Goal: Information Seeking & Learning: Learn about a topic

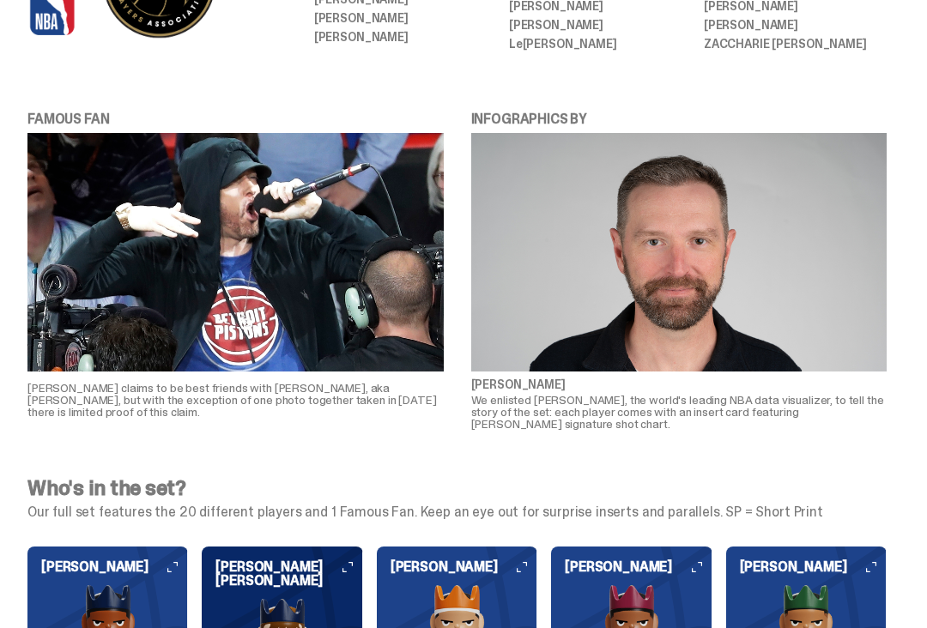
scroll to position [1016, 0]
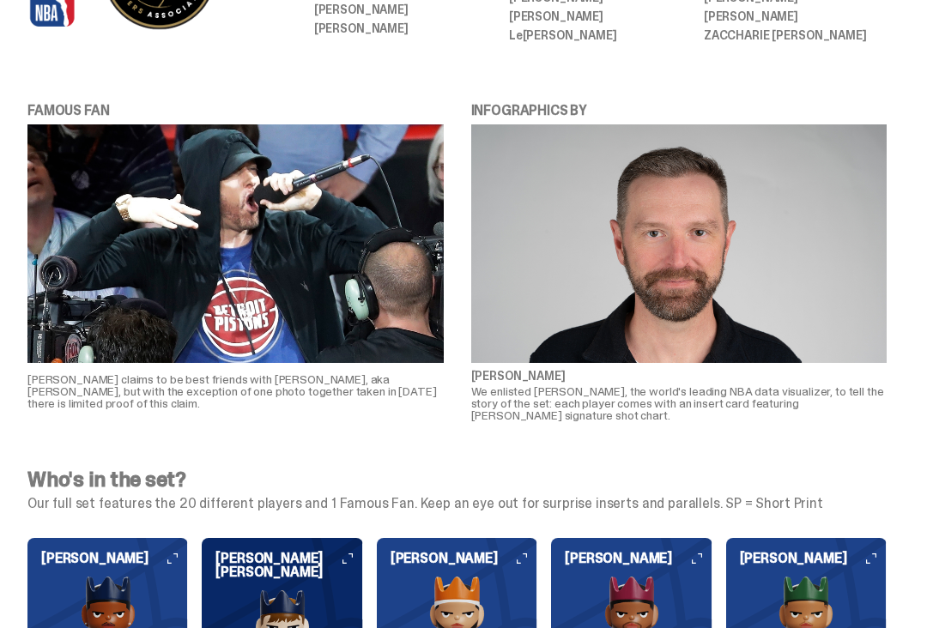
scroll to position [1024, 0]
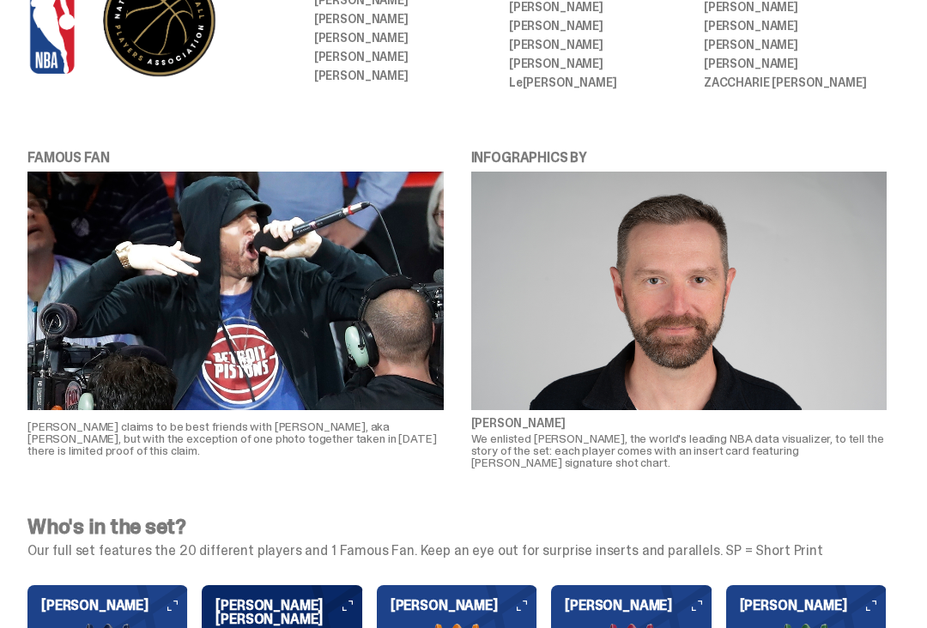
scroll to position [1005, 0]
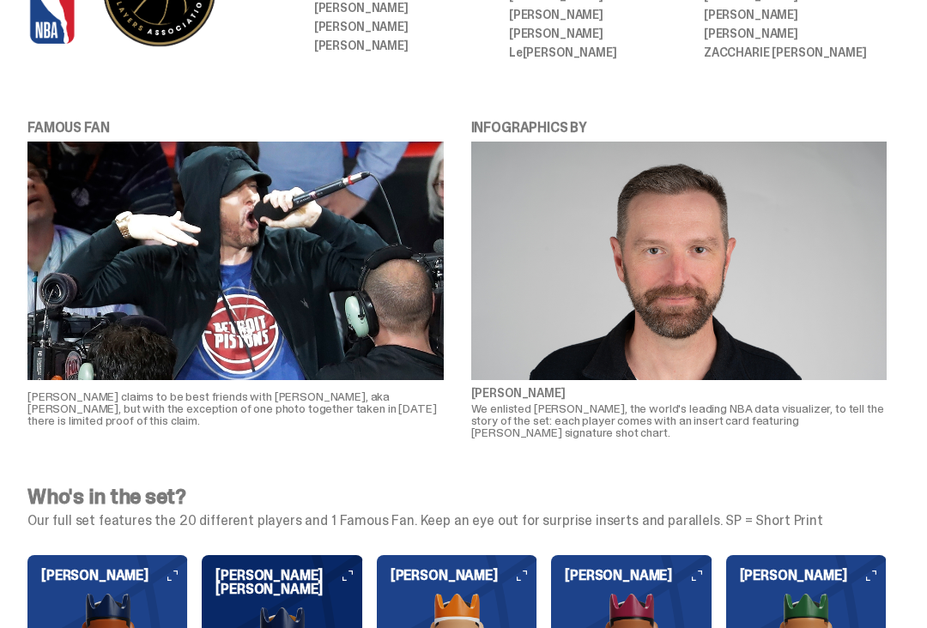
click at [540, 426] on div "FAMOUS FAN [PERSON_NAME] claims to be best friends with [PERSON_NAME], aka [PER…" at bounding box center [457, 279] width 914 height 376
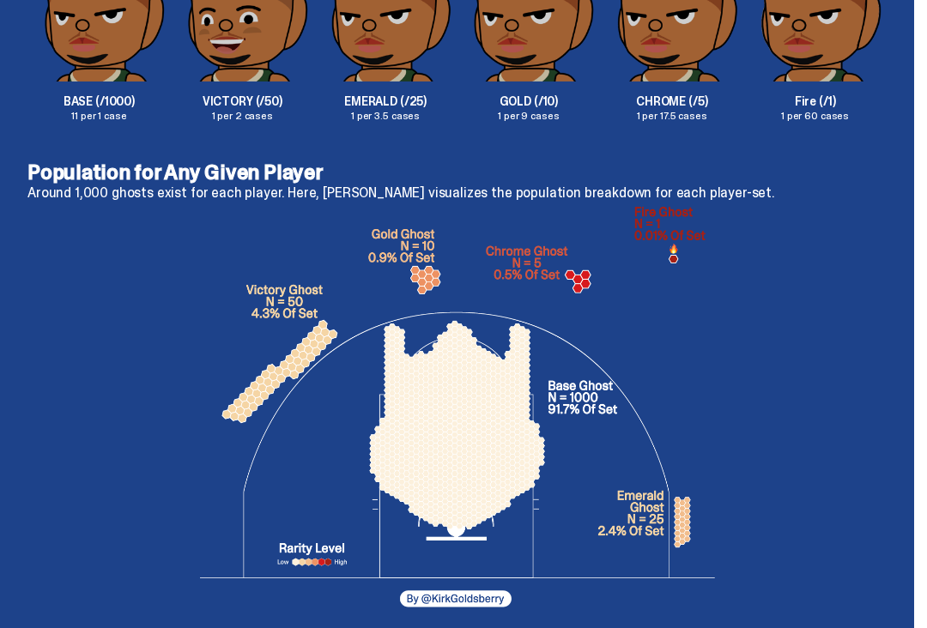
scroll to position [2955, 0]
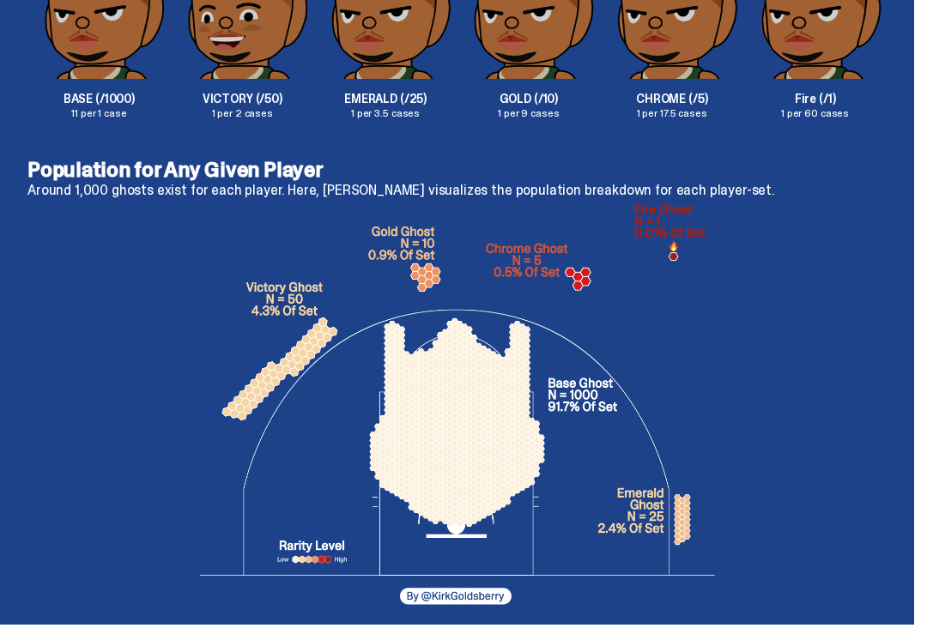
click at [385, 96] on p "EMERALD (/25)" at bounding box center [385, 102] width 143 height 12
click at [402, 53] on div "EMERALD (/25) 1 per 3.5 cases" at bounding box center [385, 23] width 143 height 197
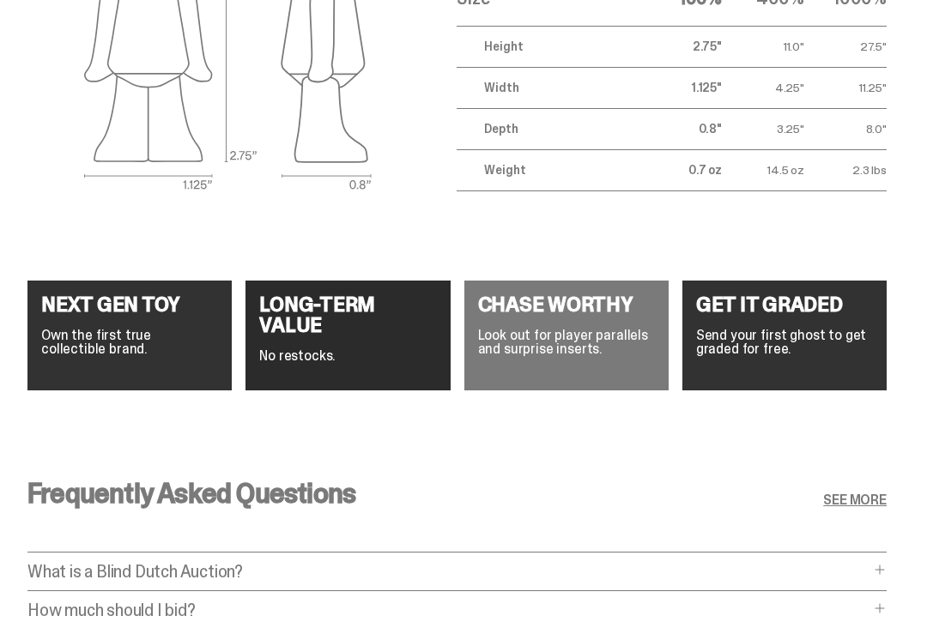
scroll to position [6210, 0]
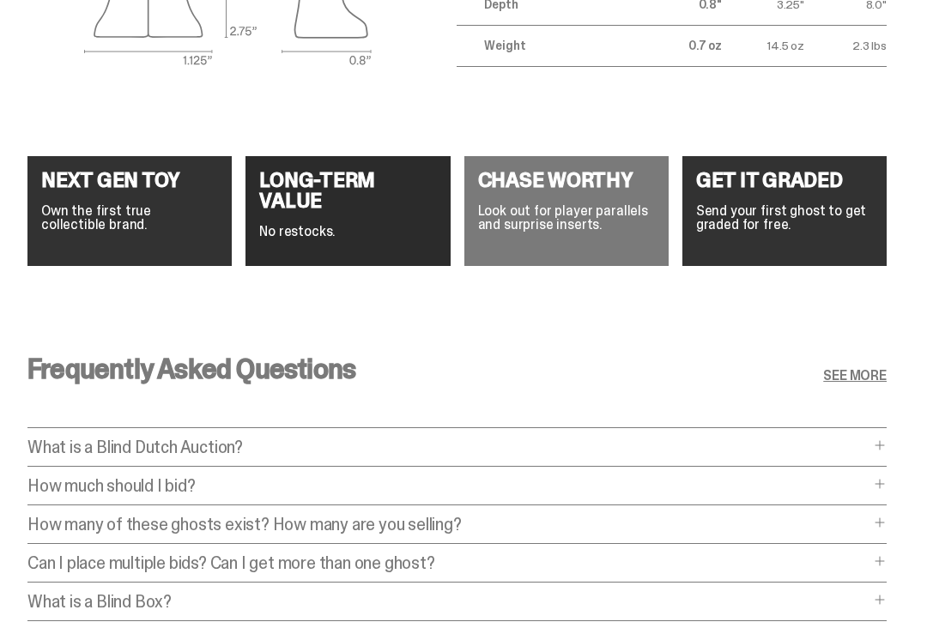
click at [867, 370] on link "SEE MORE" at bounding box center [855, 377] width 64 height 14
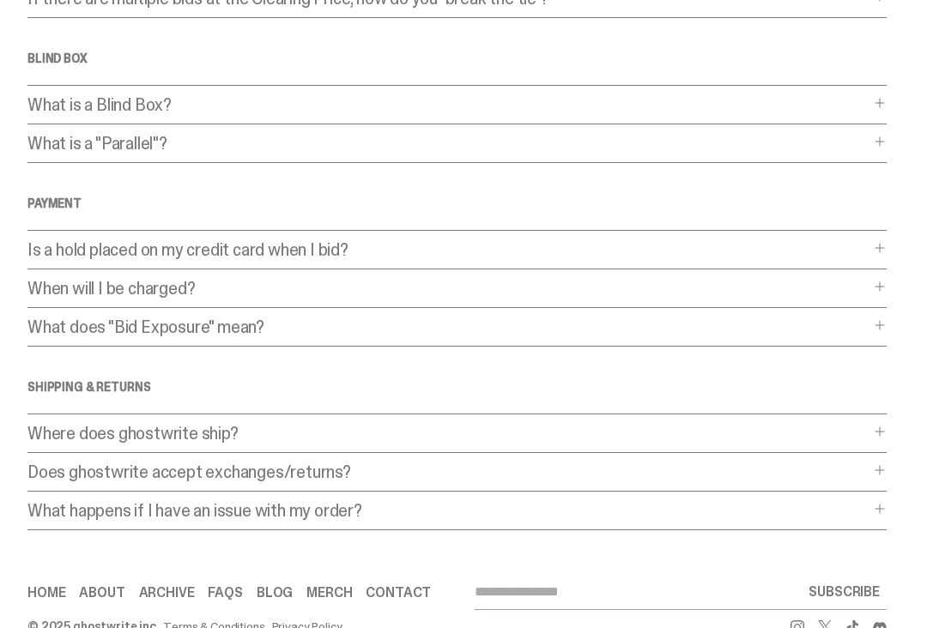
scroll to position [464, 0]
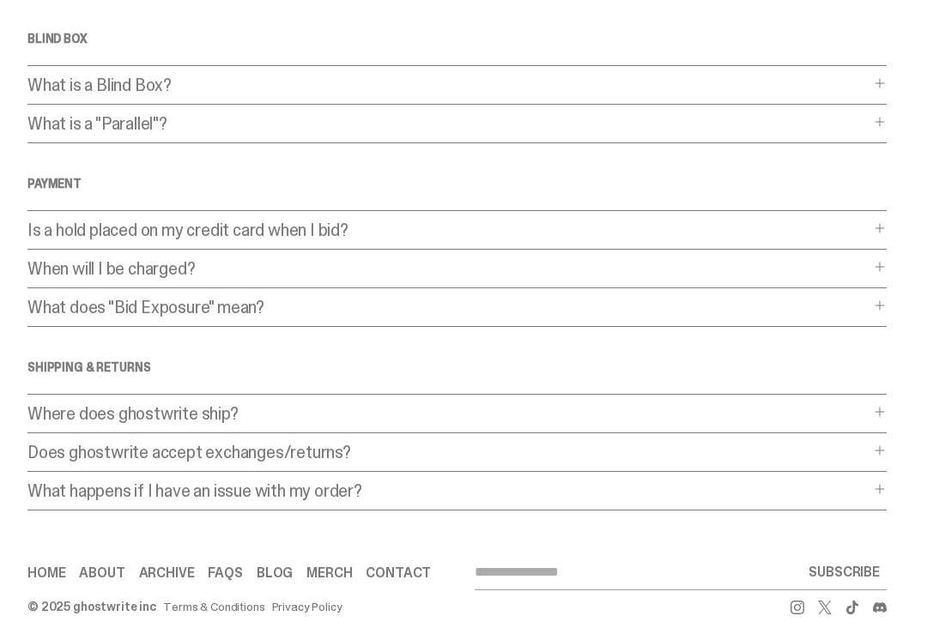
click at [204, 420] on p "Where does ghostwrite ship?" at bounding box center [448, 414] width 842 height 17
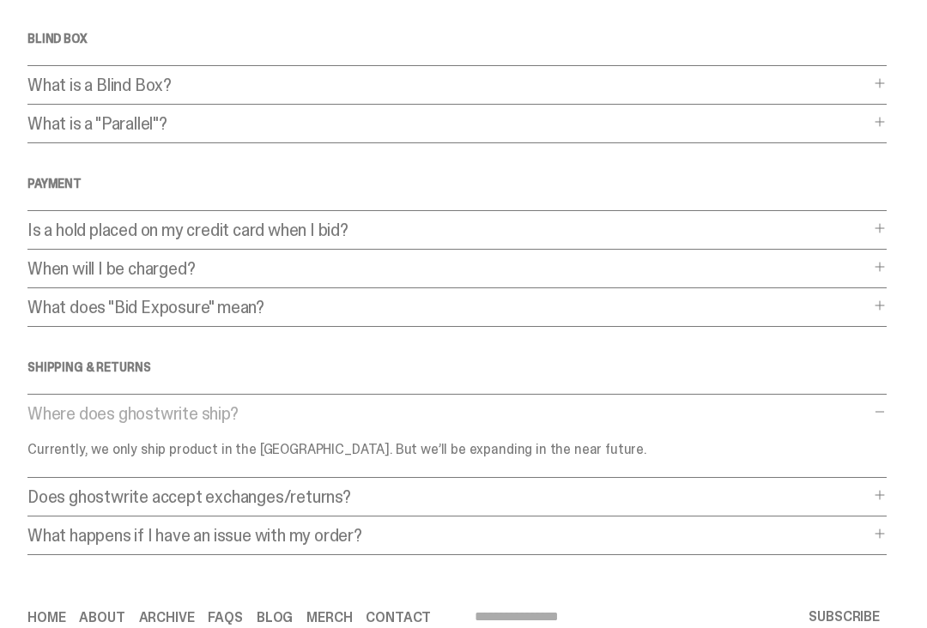
scroll to position [509, 0]
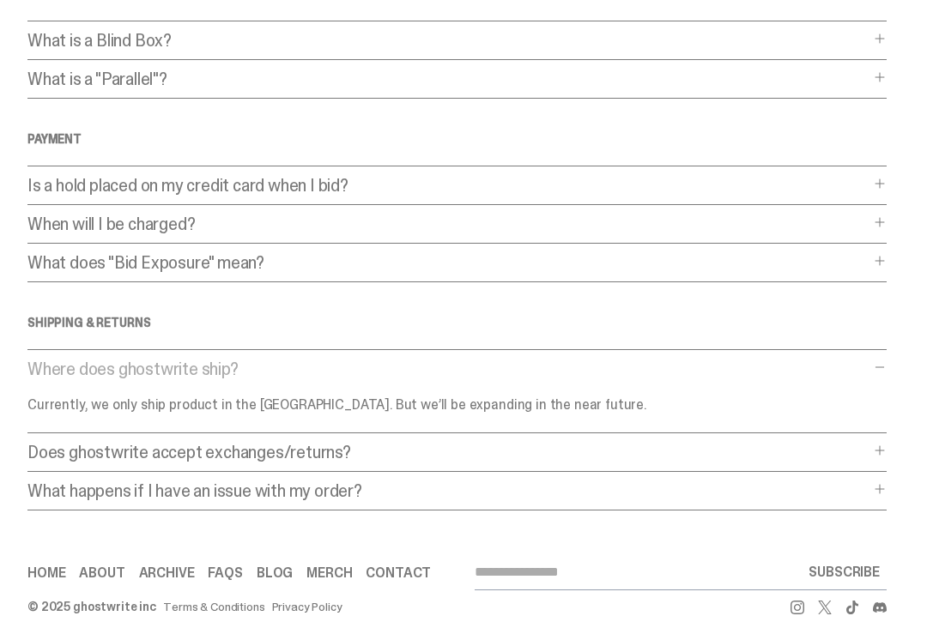
click at [296, 445] on p "Does ghostwrite accept exchanges/returns?" at bounding box center [448, 453] width 842 height 17
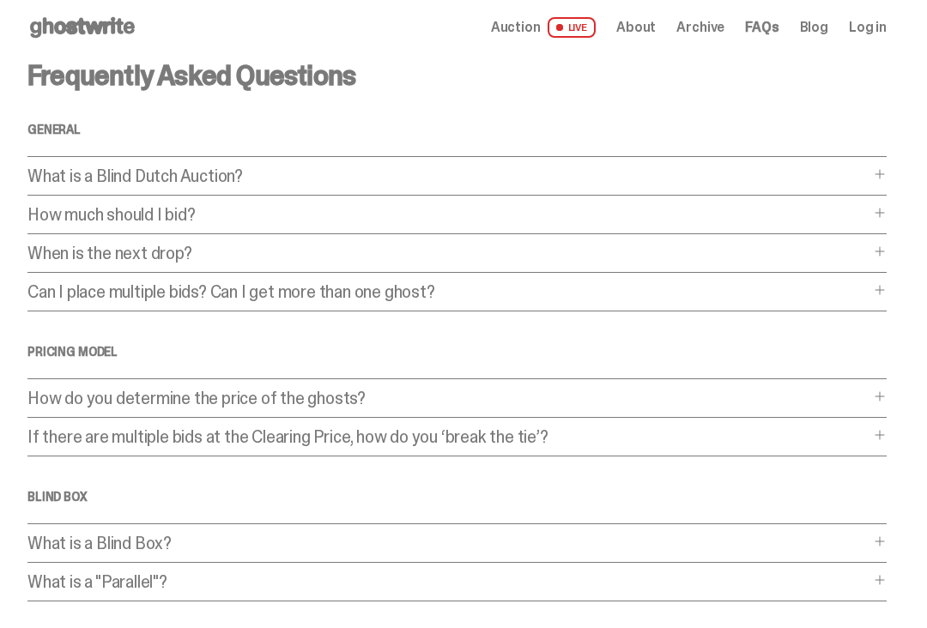
scroll to position [0, 0]
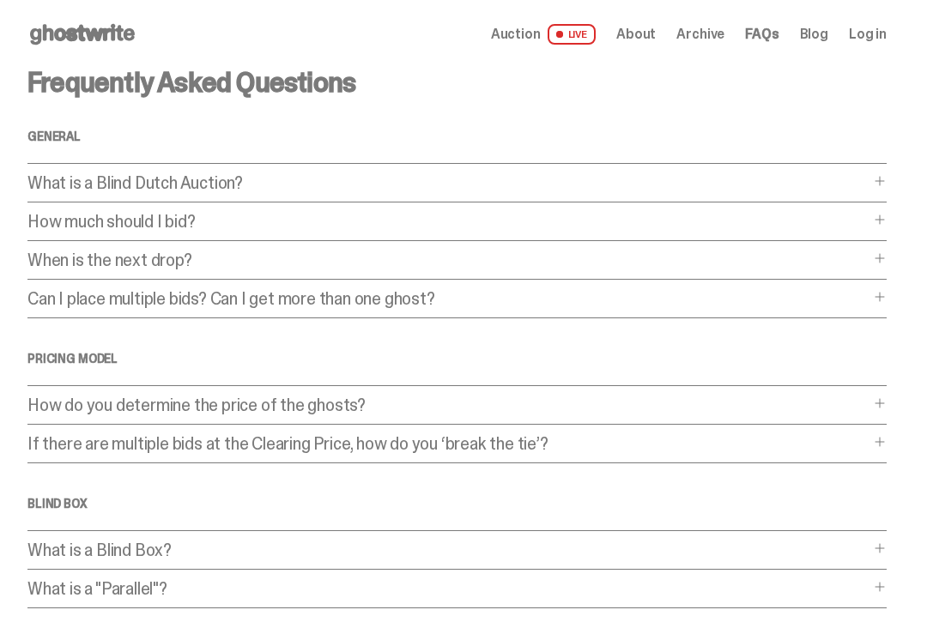
click at [108, 39] on icon at bounding box center [82, 34] width 110 height 27
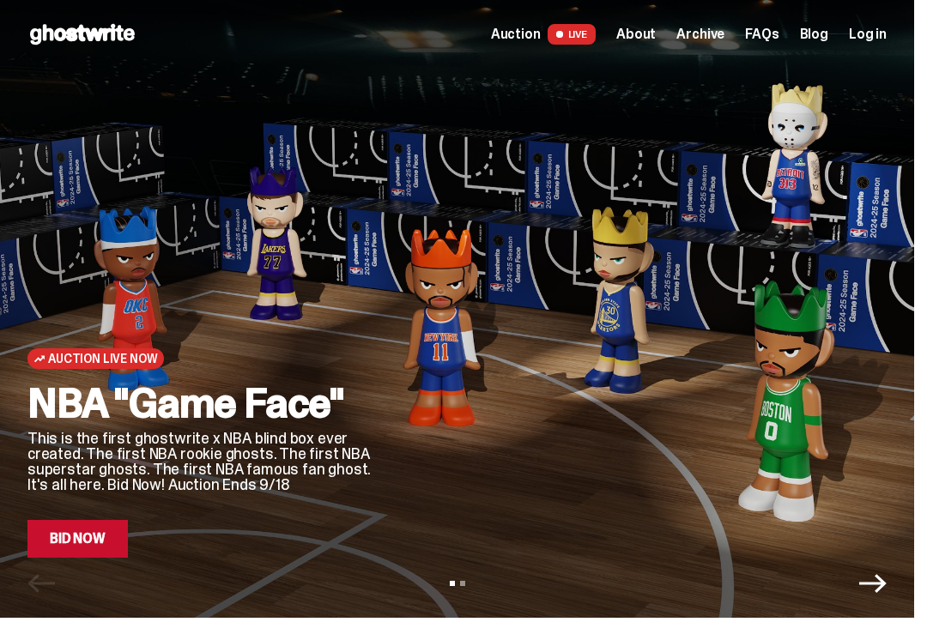
click at [597, 38] on span "LIVE" at bounding box center [572, 34] width 49 height 21
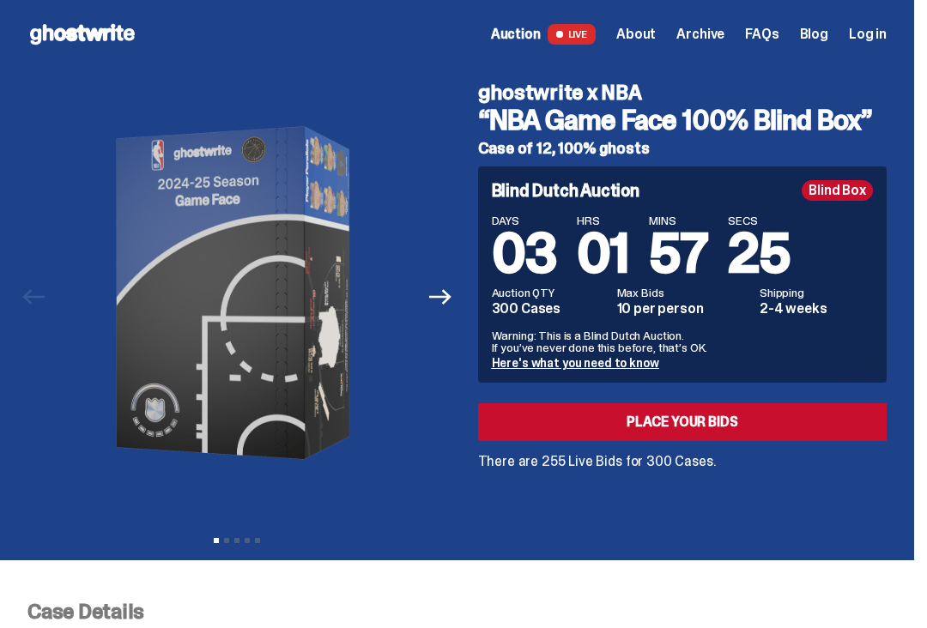
click at [541, 41] on span "Auction" at bounding box center [516, 34] width 50 height 14
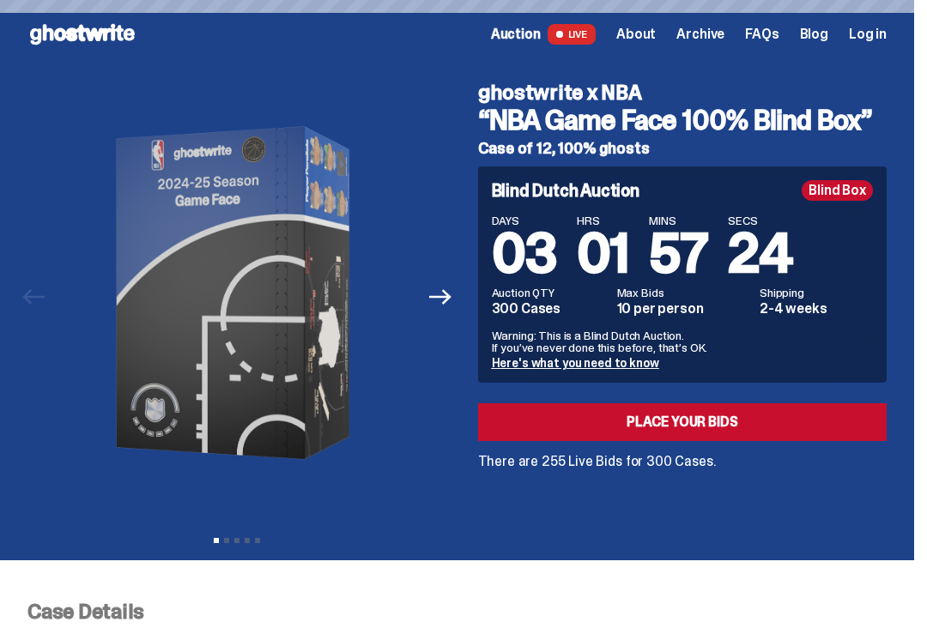
click at [541, 33] on span "Auction" at bounding box center [516, 34] width 50 height 14
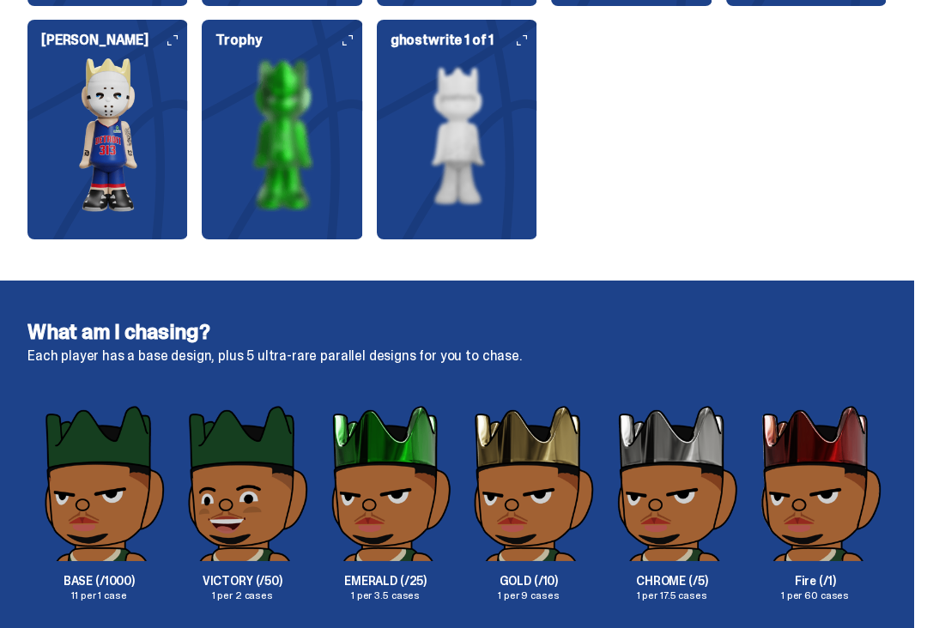
scroll to position [2483, 0]
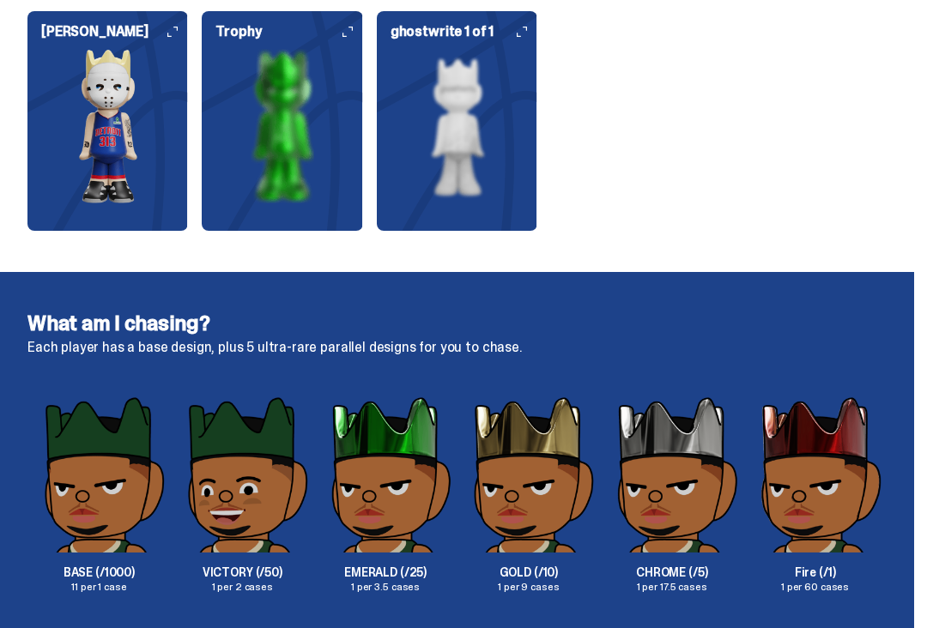
click at [506, 214] on div "ghostwrite 1 of 1" at bounding box center [457, 122] width 161 height 220
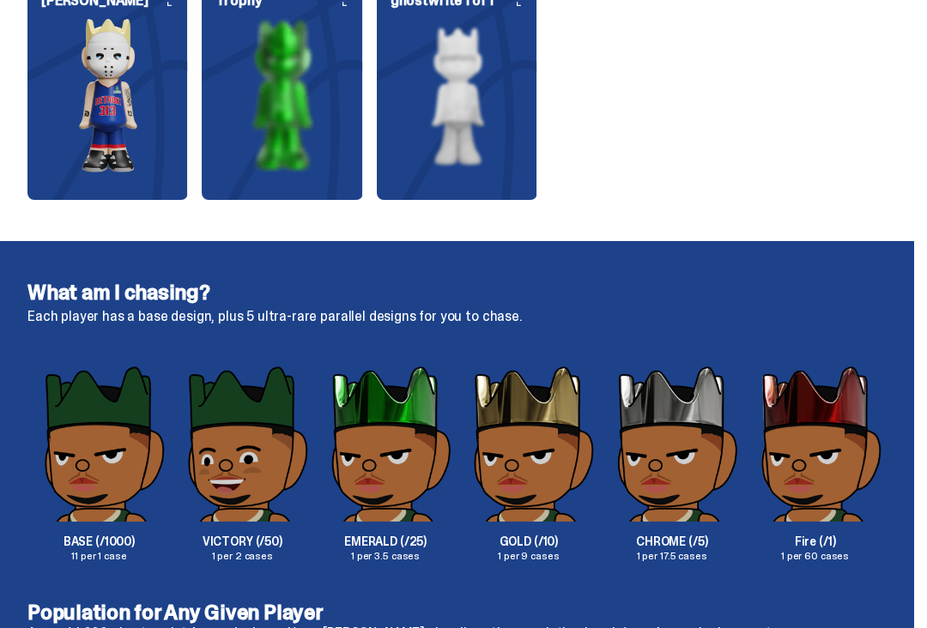
click at [537, 9] on h6 "ghostwrite 1 of 1" at bounding box center [464, 2] width 147 height 14
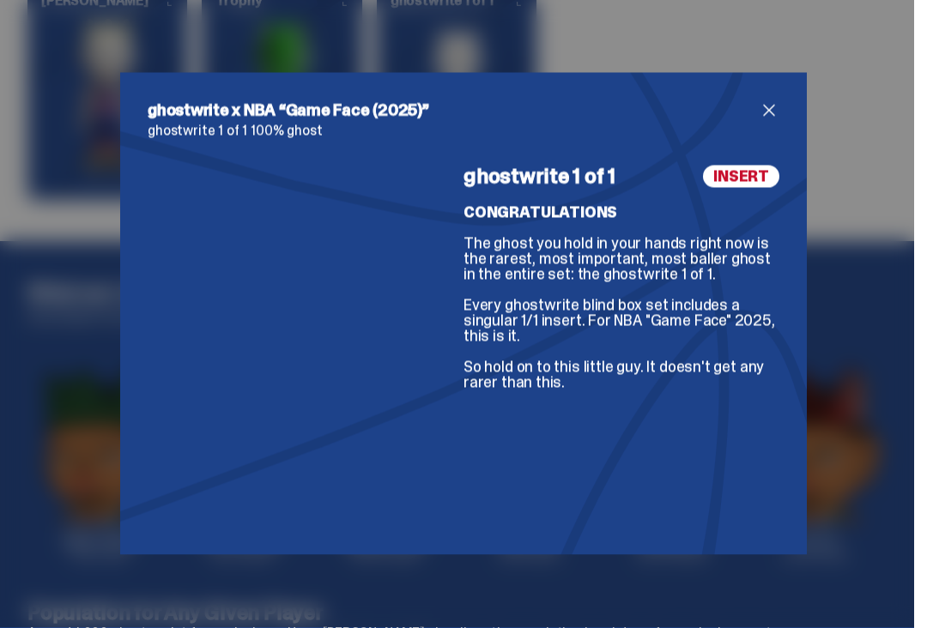
scroll to position [2515, 0]
click at [547, 103] on div "ghostwrite x NBA “Game Face (2025)” ghostwrite 1 of 1 100% ghost ghostwrite 1 o…" at bounding box center [463, 314] width 687 height 482
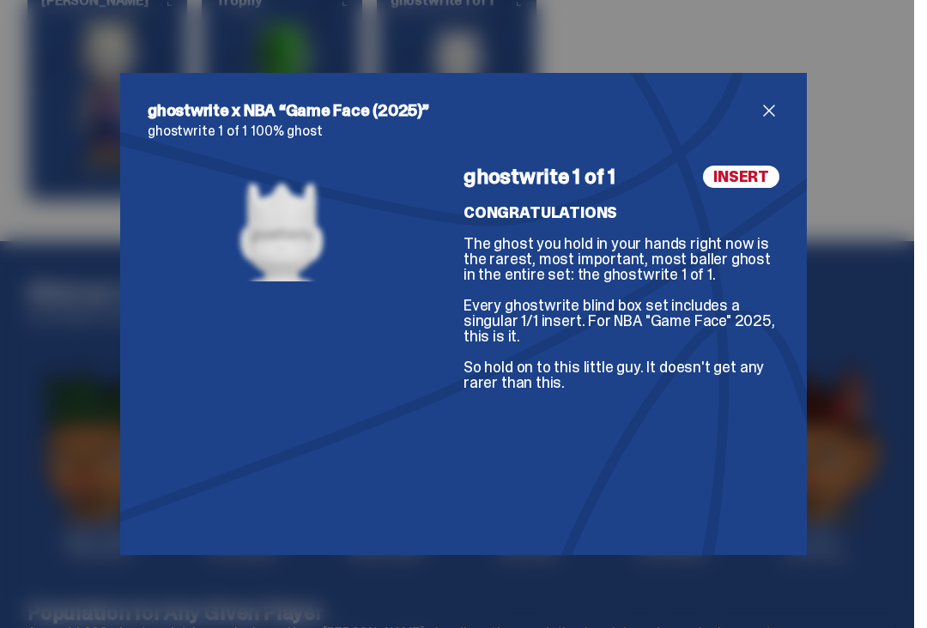
click at [744, 185] on span "INSERT" at bounding box center [741, 177] width 76 height 22
click at [744, 179] on span "INSERT" at bounding box center [741, 177] width 76 height 22
click at [753, 181] on span "INSERT" at bounding box center [741, 177] width 76 height 22
click at [748, 188] on span "INSERT" at bounding box center [741, 177] width 76 height 22
click at [768, 118] on span "close" at bounding box center [769, 110] width 21 height 21
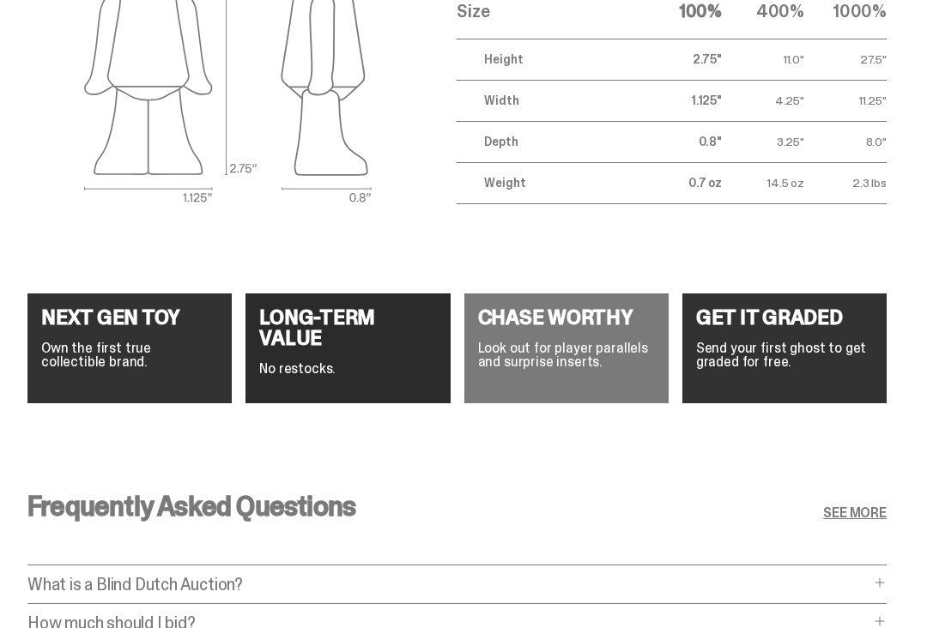
scroll to position [6058, 0]
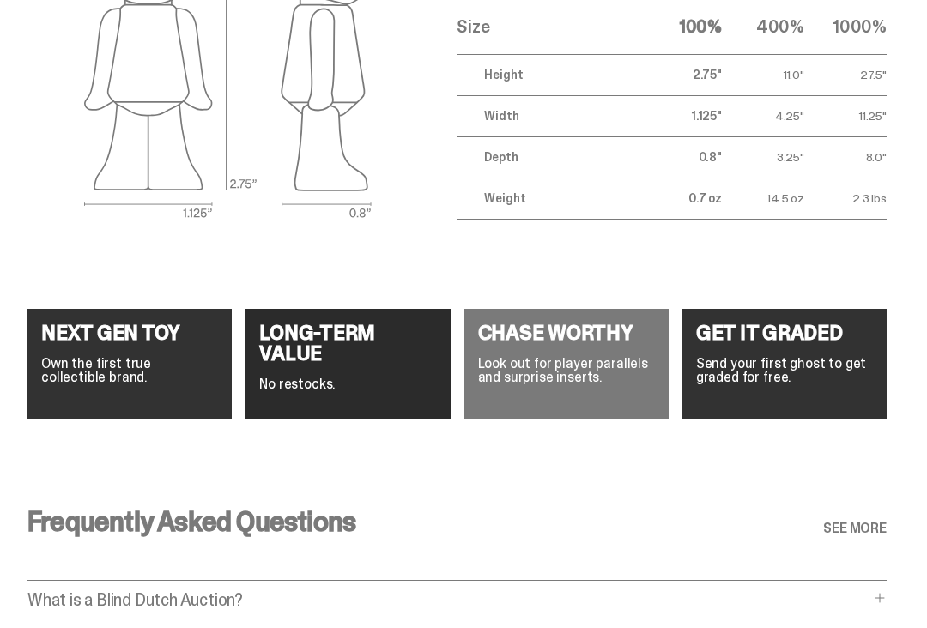
click at [780, 309] on div "GET IT GRADED Send your first ghost to get graded for free." at bounding box center [784, 364] width 204 height 110
click at [773, 357] on p "Send your first ghost to get graded for free." at bounding box center [784, 370] width 177 height 27
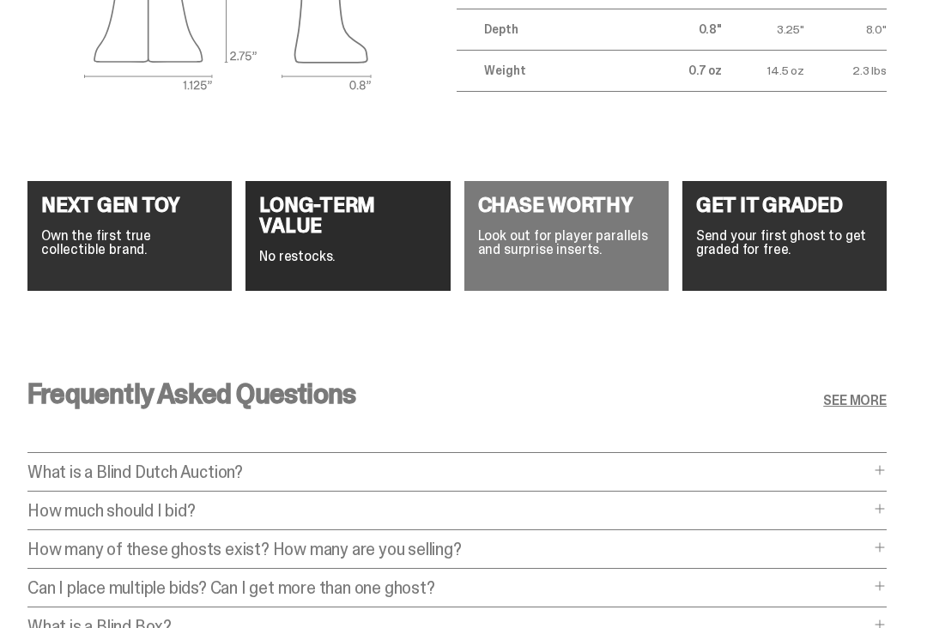
scroll to position [6210, 0]
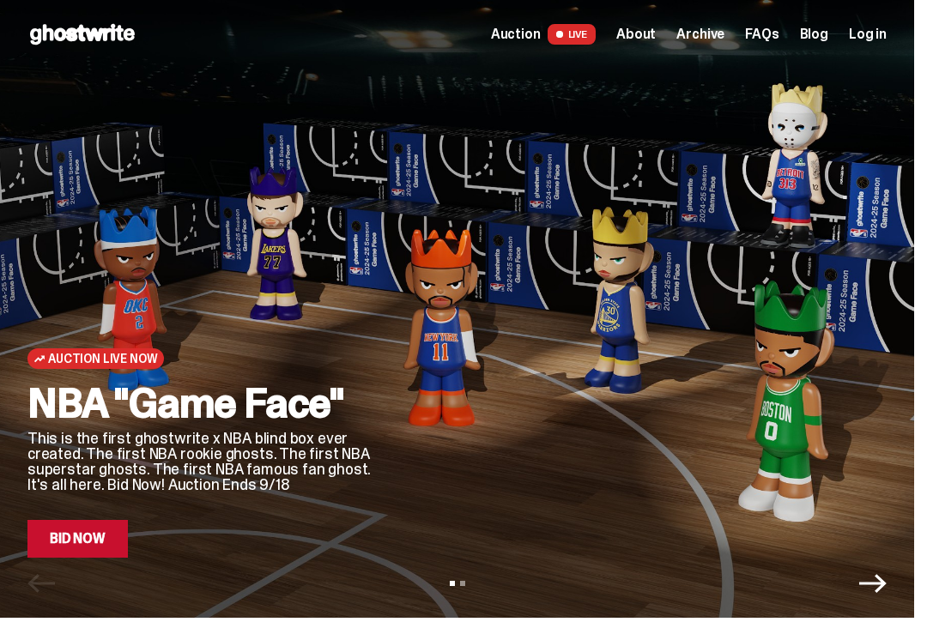
click at [98, 46] on icon at bounding box center [82, 34] width 110 height 27
click at [722, 41] on span "Archive" at bounding box center [700, 34] width 48 height 14
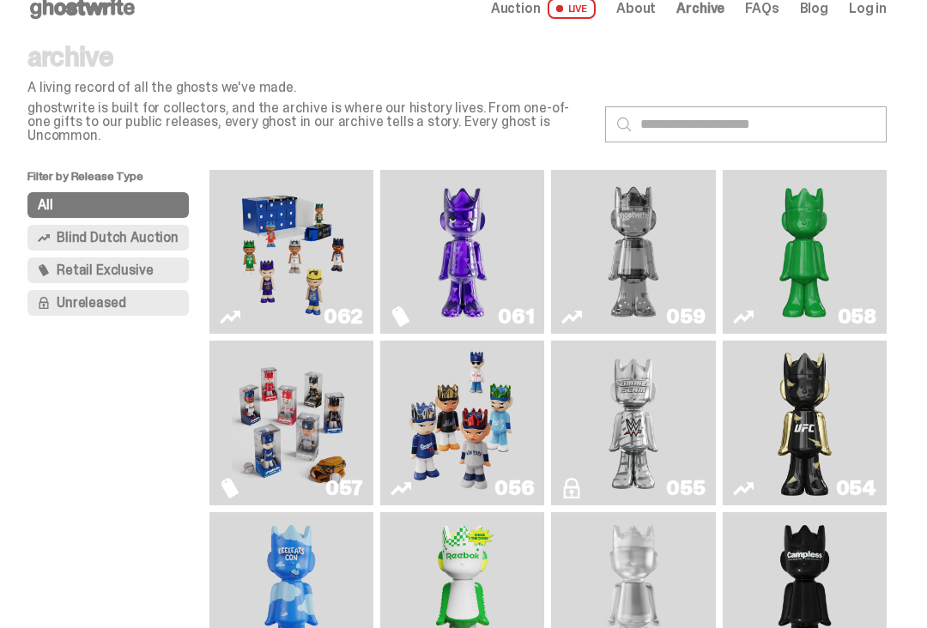
scroll to position [77, 0]
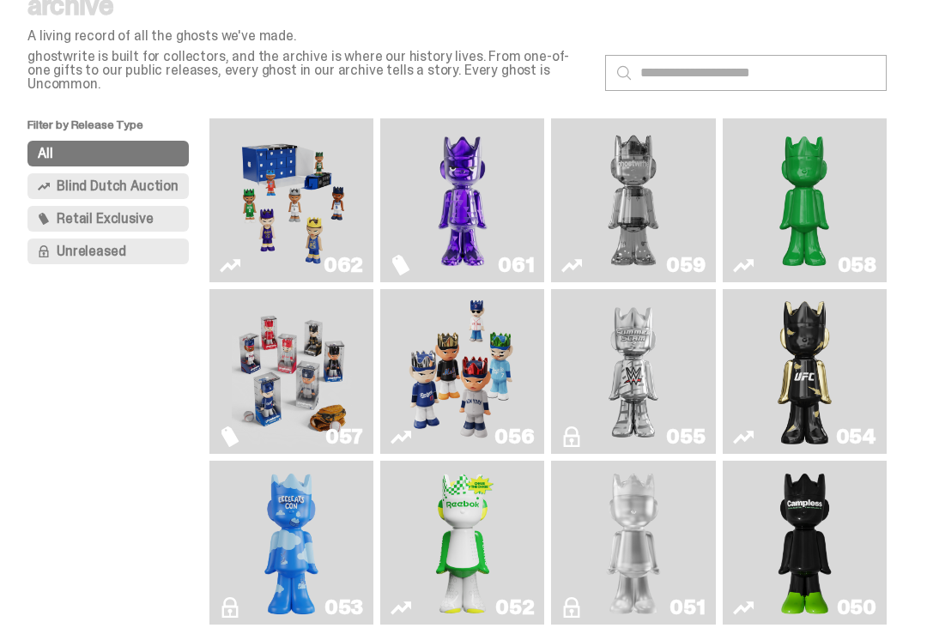
click at [150, 242] on button "Unreleased" at bounding box center [107, 252] width 161 height 26
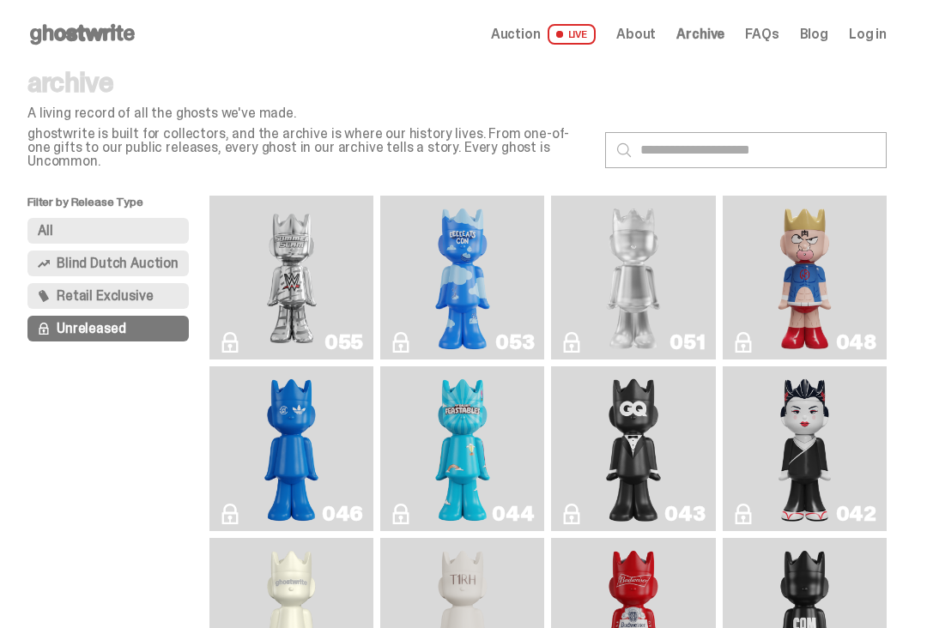
click at [105, 218] on button "All" at bounding box center [107, 231] width 161 height 26
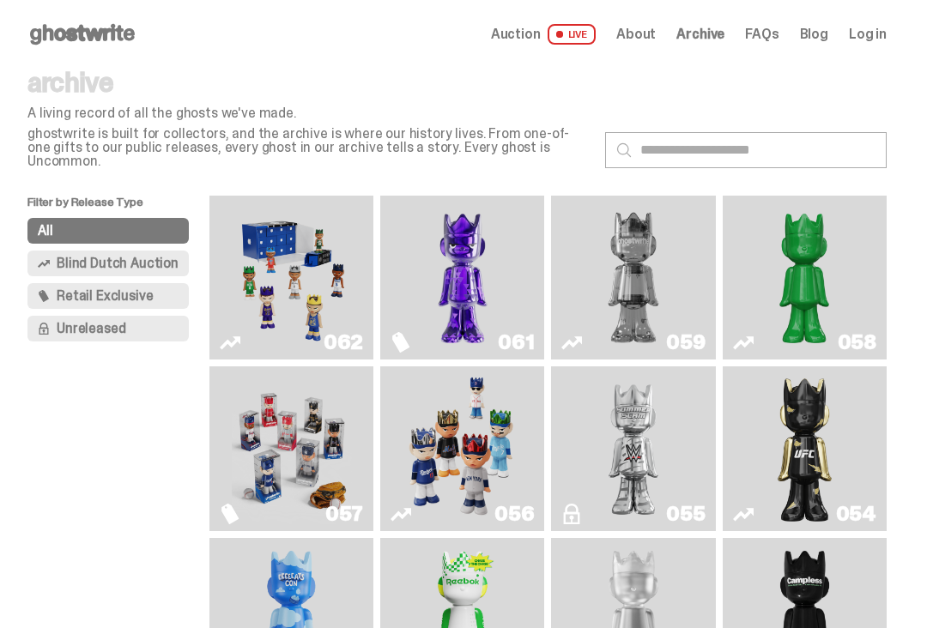
click at [160, 257] on span "Blind Dutch Auction" at bounding box center [118, 264] width 122 height 14
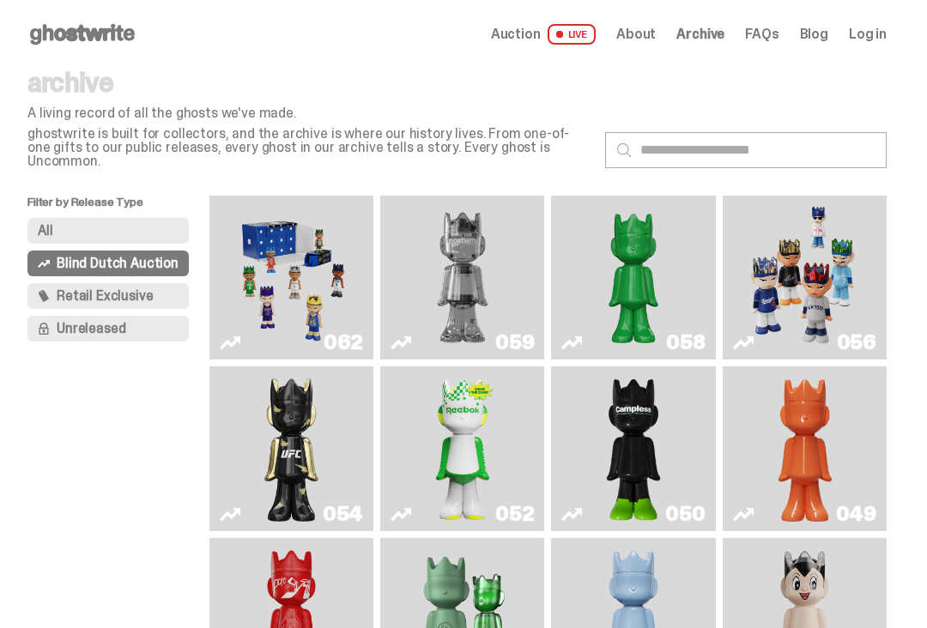
click at [135, 289] on span "Retail Exclusive" at bounding box center [105, 296] width 96 height 14
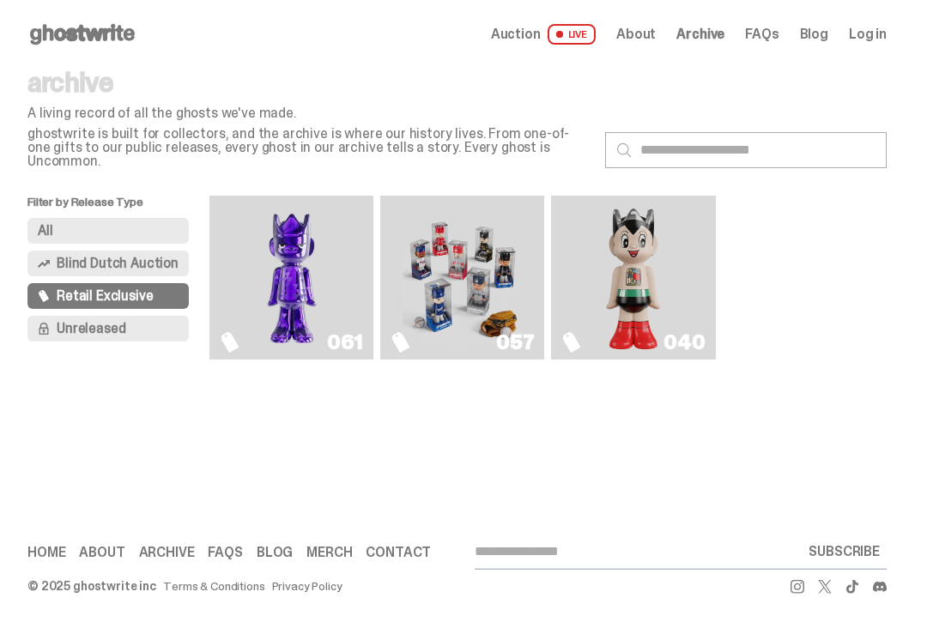
click at [134, 290] on span "Retail Exclusive" at bounding box center [105, 296] width 96 height 14
click at [137, 317] on button "Unreleased" at bounding box center [107, 329] width 161 height 26
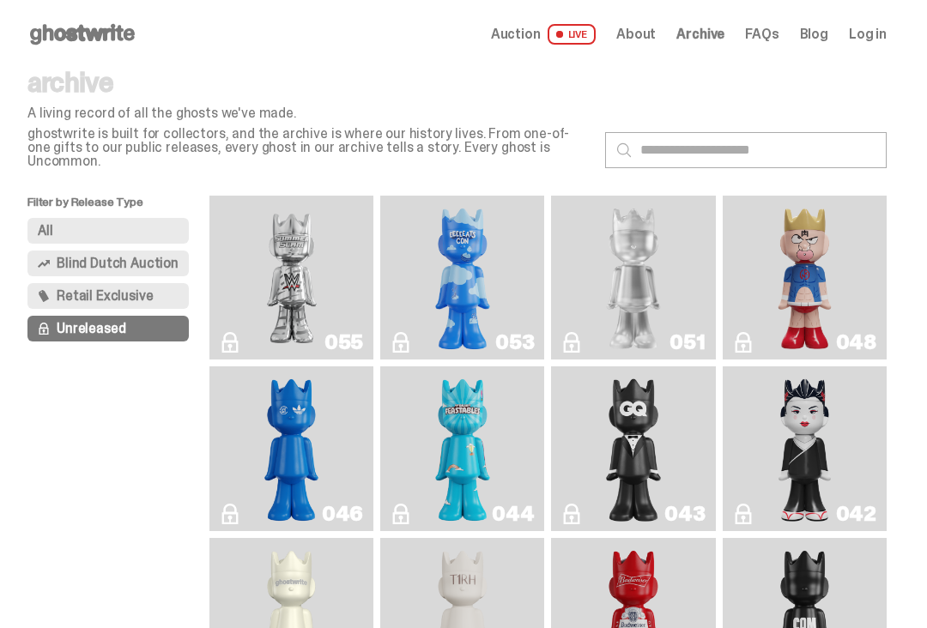
click at [541, 39] on span "Auction" at bounding box center [516, 34] width 50 height 14
